Goal: Task Accomplishment & Management: Manage account settings

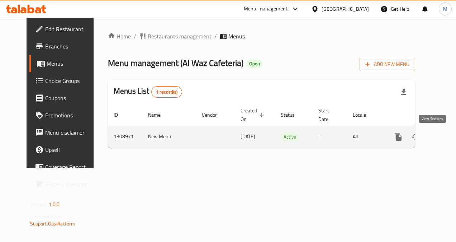
click at [446, 136] on icon "enhanced table" at bounding box center [450, 136] width 9 height 9
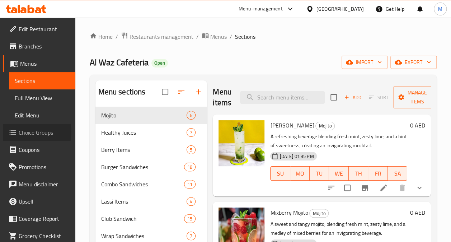
click at [25, 132] on span "Choice Groups" at bounding box center [44, 132] width 51 height 9
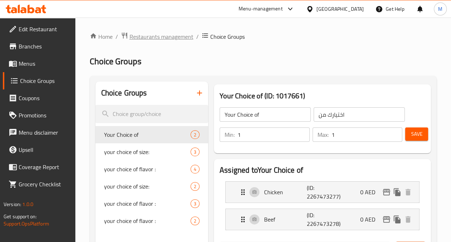
click at [171, 38] on span "Restaurants management" at bounding box center [162, 36] width 64 height 9
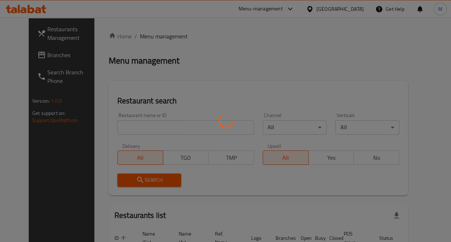
click at [30, 55] on div at bounding box center [225, 121] width 451 height 242
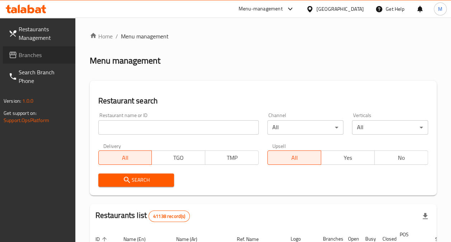
click at [30, 55] on span "Branches" at bounding box center [44, 55] width 51 height 9
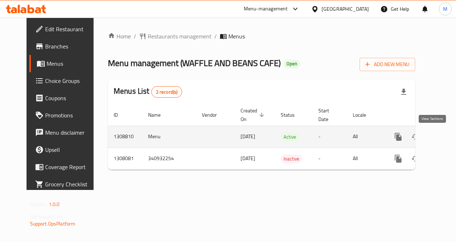
click at [446, 140] on icon "enhanced table" at bounding box center [450, 136] width 9 height 9
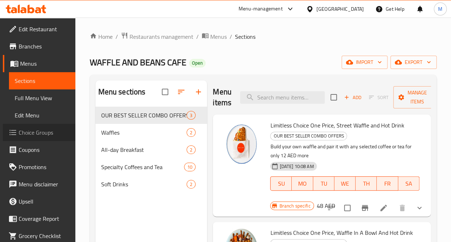
click at [43, 136] on span "Choice Groups" at bounding box center [44, 132] width 51 height 9
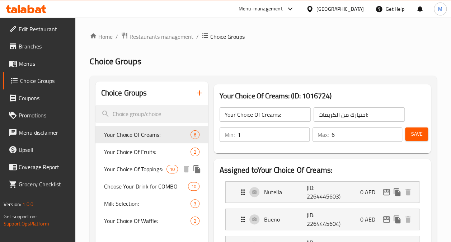
click at [132, 169] on span "Your Choice Of Toppings:" at bounding box center [135, 169] width 62 height 9
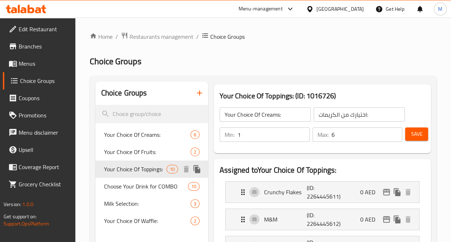
type input "Your Choice Of Toppings:"
type input "اختيارك من الإضافات:"
type input "0"
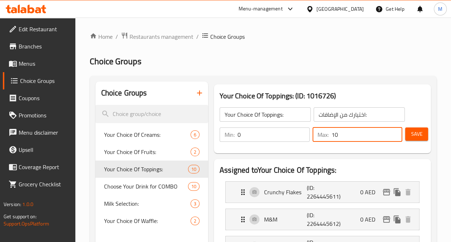
click at [343, 135] on input "10" at bounding box center [366, 134] width 71 height 14
type input "1"
type input "6"
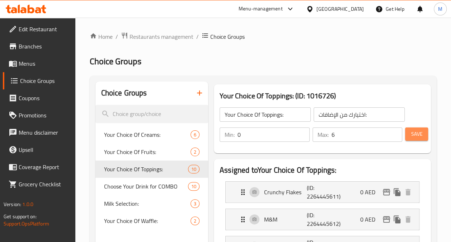
click at [414, 133] on span "Save" at bounding box center [416, 134] width 11 height 9
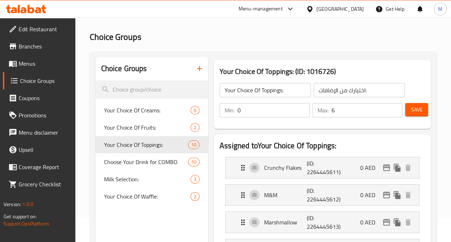
scroll to position [25, 0]
click at [35, 65] on span "Menus" at bounding box center [44, 63] width 51 height 9
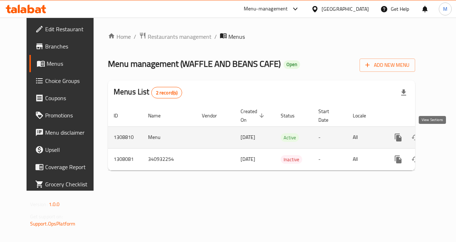
click at [446, 139] on icon "enhanced table" at bounding box center [450, 137] width 9 height 9
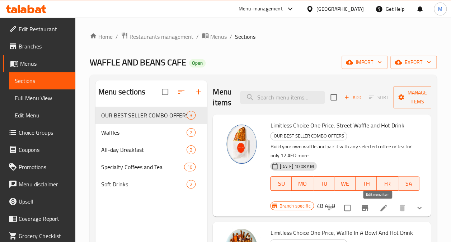
click at [379, 211] on icon at bounding box center [383, 207] width 9 height 9
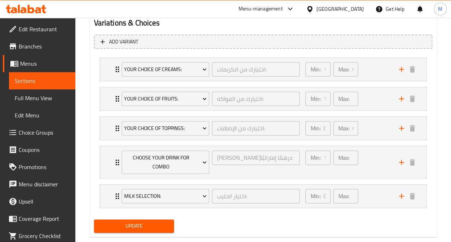
scroll to position [399, 0]
click at [146, 222] on span "Update" at bounding box center [134, 225] width 69 height 9
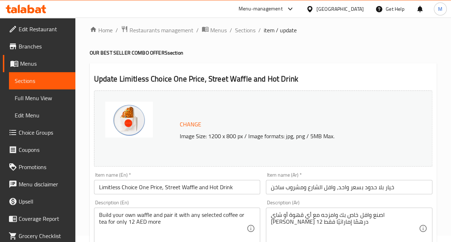
scroll to position [0, 0]
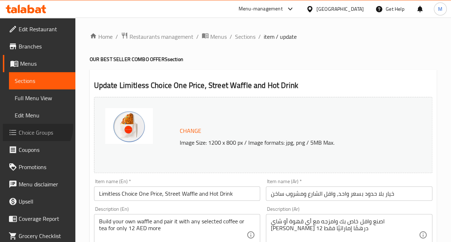
click at [36, 127] on link "Choice Groups" at bounding box center [39, 132] width 72 height 17
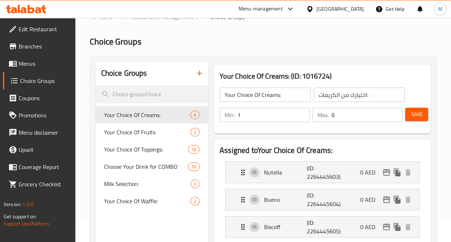
scroll to position [20, 0]
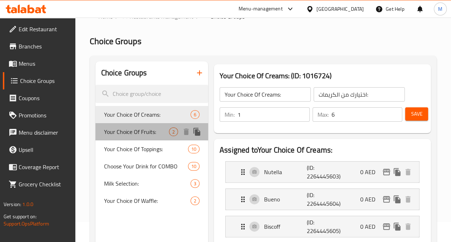
click at [146, 128] on span "Your Choice Of Fruits:" at bounding box center [136, 131] width 65 height 9
type input "Your Choice Of Fruits:"
type input "اختيارك من الفواكه:"
type input "1"
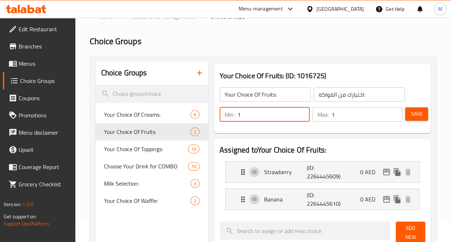
click at [260, 113] on input "1" at bounding box center [273, 114] width 72 height 14
type input "0"
click at [303, 118] on input "0" at bounding box center [273, 114] width 72 height 14
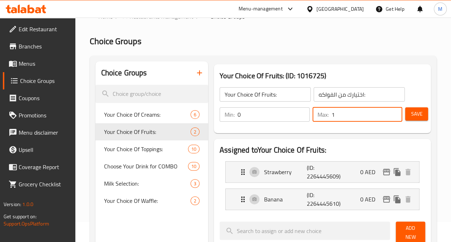
click at [347, 117] on input "1" at bounding box center [366, 114] width 71 height 14
type input "2"
click at [394, 112] on input "2" at bounding box center [366, 114] width 71 height 14
click at [422, 117] on button "Save" at bounding box center [416, 113] width 23 height 13
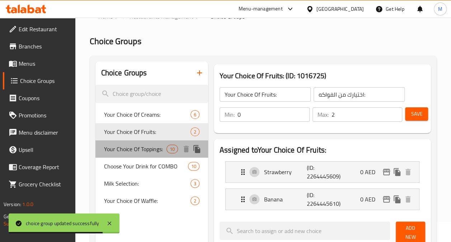
click at [150, 152] on span "Your Choice Of Toppings:" at bounding box center [135, 149] width 62 height 9
type input "Your Choice Of Toppings:"
type input "اختيارك من الإضافات:"
type input "6"
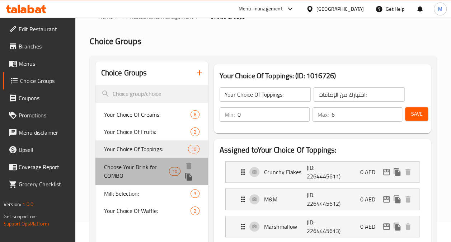
click at [122, 176] on span "Choose Your Drink for COMBO" at bounding box center [136, 171] width 65 height 17
type input "Choose Your Drink for COMBO"
type input "[PERSON_NAME]ك فقط مقابل 12 درهمًا إماراتيًا"
type input "1"
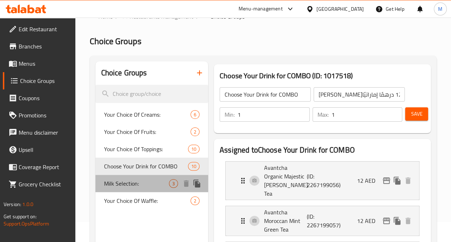
click at [132, 185] on span "Milk Selection:" at bounding box center [136, 183] width 65 height 9
type input "Milk Selection:"
type input "اختيار الحليب:"
type input "0"
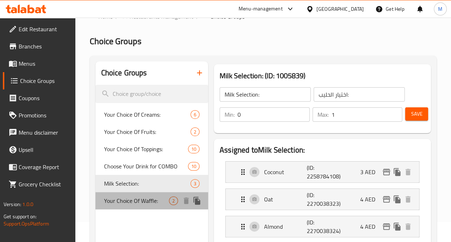
click at [128, 205] on span "Your Choice Of Waffle:" at bounding box center [136, 200] width 65 height 9
type input "Your Choice Of Waffle:"
type input "اختيارك من الوافل:"
type input "1"
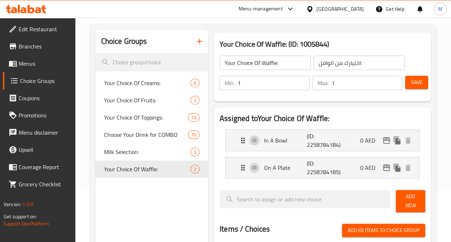
scroll to position [0, 0]
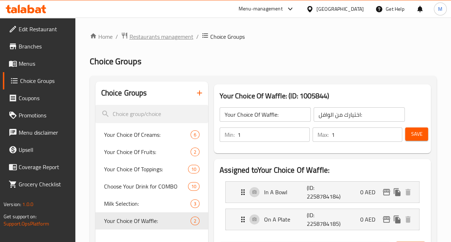
click at [155, 36] on span "Restaurants management" at bounding box center [162, 36] width 64 height 9
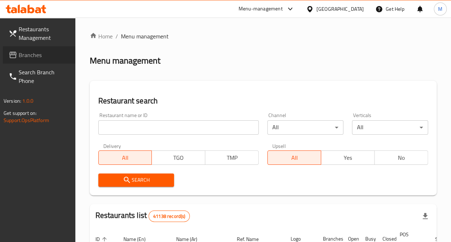
click at [44, 52] on span "Branches" at bounding box center [44, 55] width 51 height 9
